Goal: Information Seeking & Learning: Learn about a topic

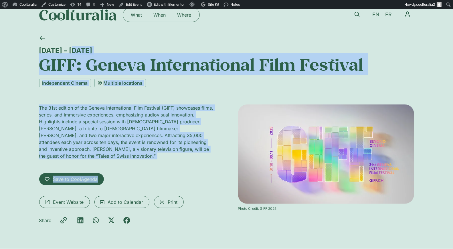
click at [211, 151] on p "The 31st edition of the Geneva International Film Festival (GIFF) showcases fil…" at bounding box center [127, 131] width 176 height 55
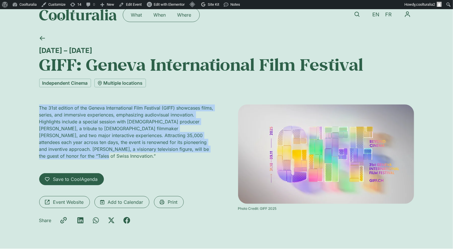
drag, startPoint x: 201, startPoint y: 152, endPoint x: 38, endPoint y: 105, distance: 170.2
click at [38, 105] on div "31 October – 9 November GIFF: Geneva International Film Festival Independent Ci…" at bounding box center [226, 140] width 453 height 218
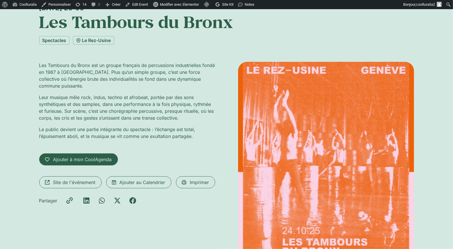
scroll to position [54, 0]
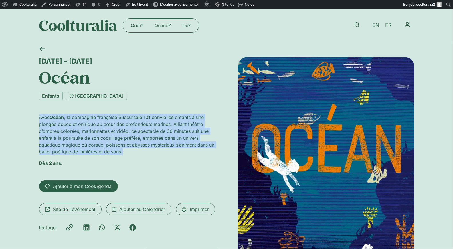
click at [39, 116] on p "Avec [PERSON_NAME] , la compagnie française Succursale 101 convie les enfants à…" at bounding box center [127, 134] width 176 height 41
drag, startPoint x: 63, startPoint y: 164, endPoint x: 36, endPoint y: 117, distance: 54.2
click at [36, 117] on div "[DATE] – [DATE] [GEOGRAPHIC_DATA] Enfants [GEOGRAPHIC_DATA] Avec [PERSON_NAME] …" at bounding box center [226, 185] width 453 height 287
